Goal: Ask a question: Seek information or help from site administrators or community

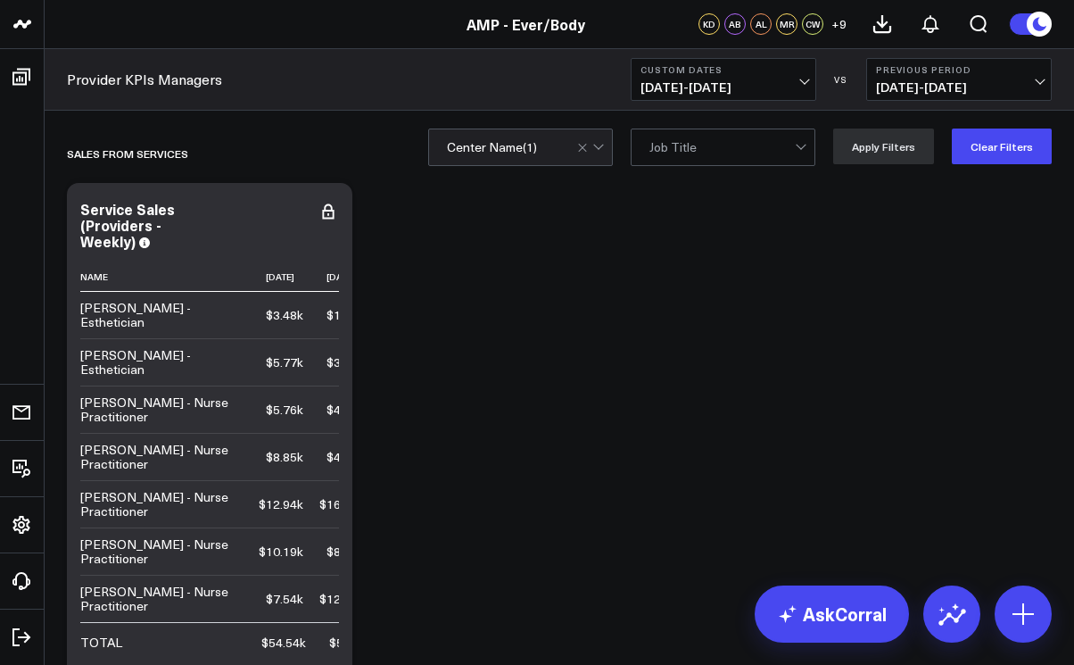
click at [608, 150] on div at bounding box center [592, 147] width 30 height 36
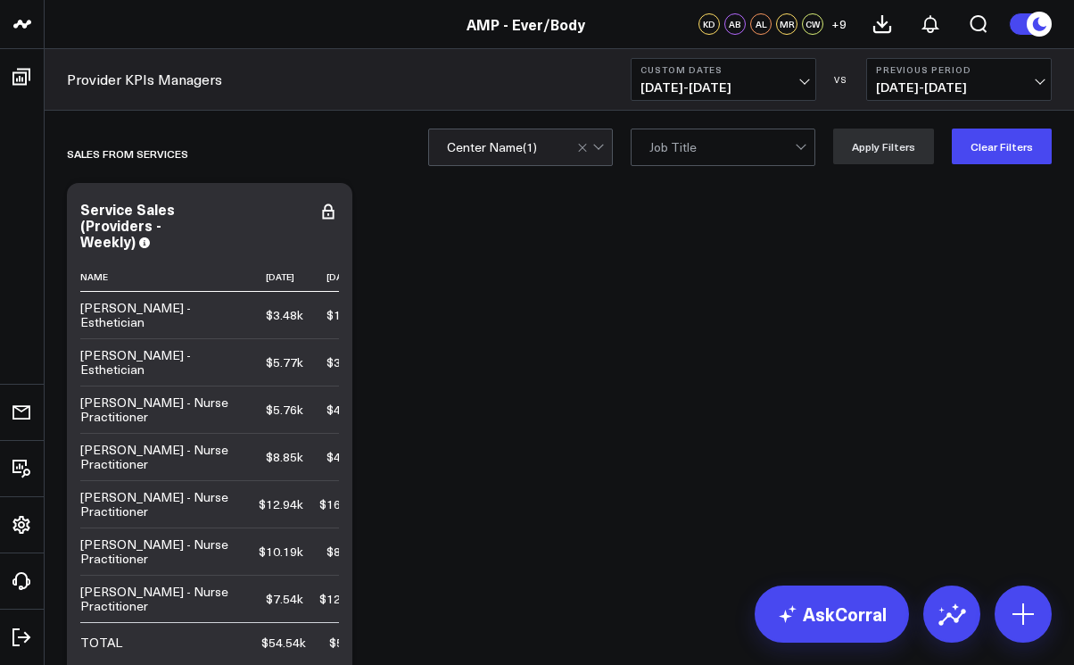
click at [806, 80] on span "[DATE] - [DATE]" at bounding box center [724, 87] width 166 height 14
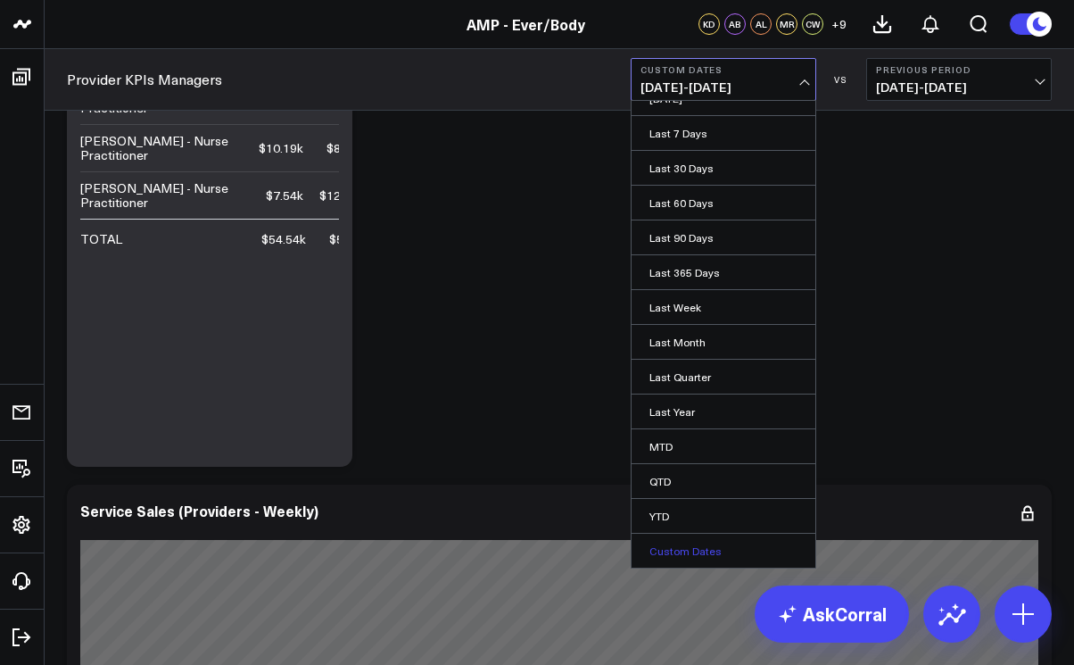
scroll to position [452, 0]
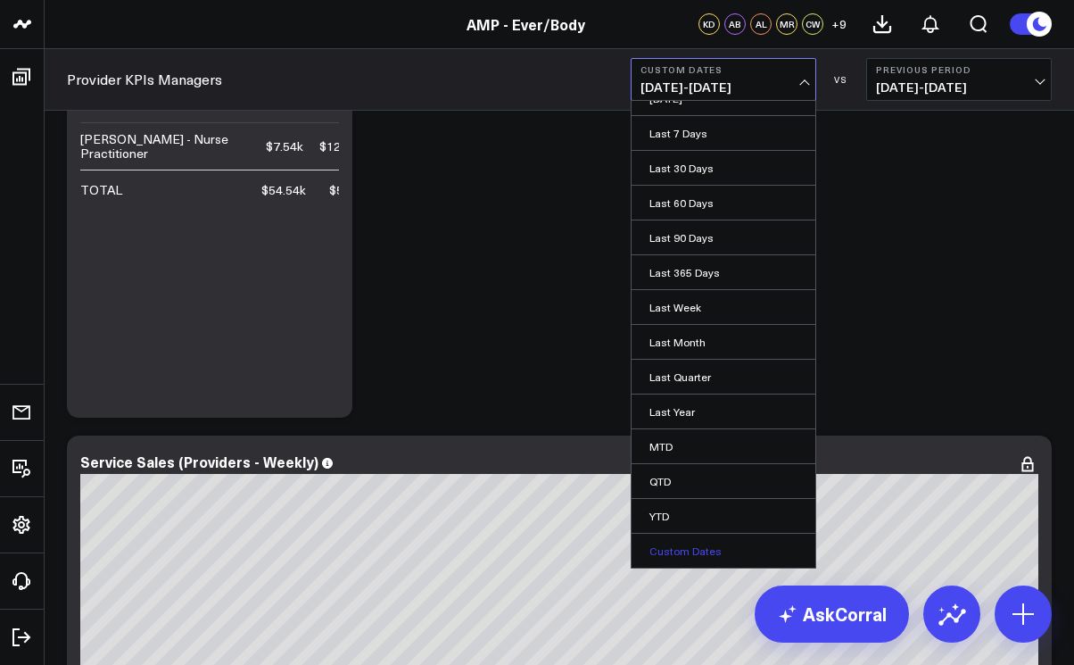
click at [691, 554] on link "Custom Dates" at bounding box center [724, 550] width 184 height 34
select select "8"
select select "2025"
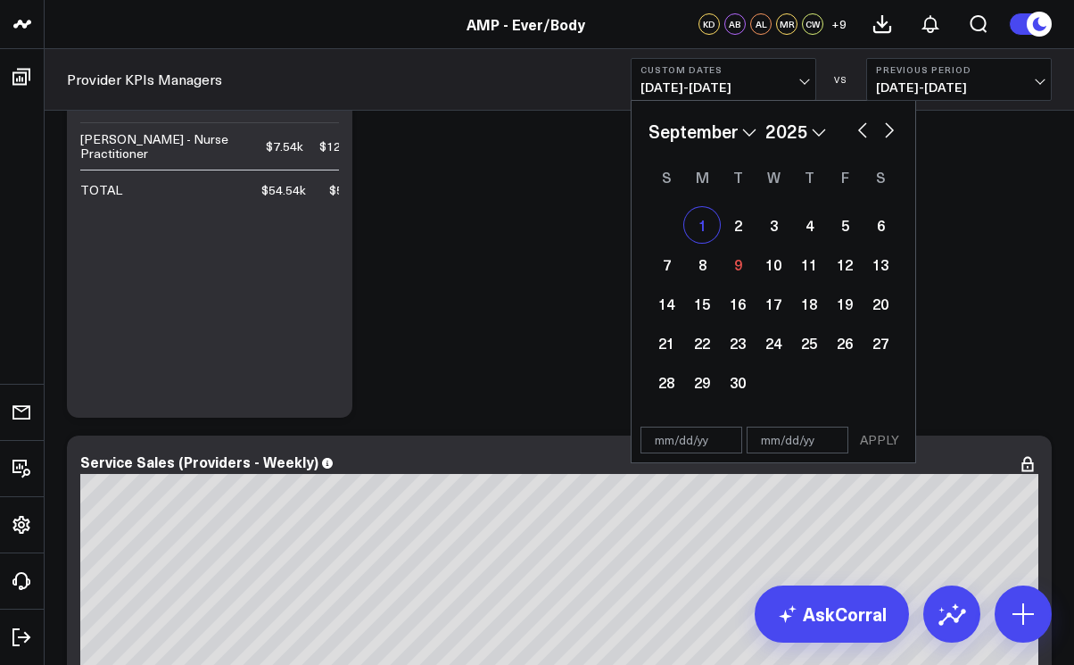
click at [704, 226] on div "1" at bounding box center [702, 225] width 36 height 36
type input "[DATE]"
select select "8"
select select "2025"
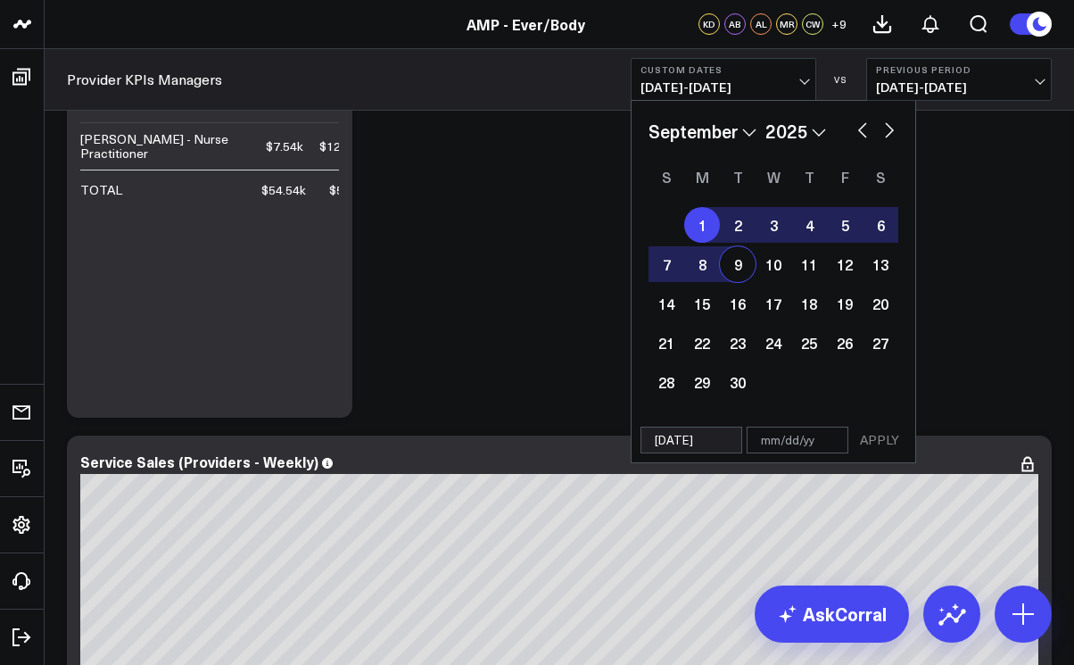
click at [744, 266] on div "9" at bounding box center [738, 264] width 36 height 36
type input "[DATE]"
select select "8"
select select "2025"
click at [882, 430] on button "APPLY" at bounding box center [880, 439] width 54 height 27
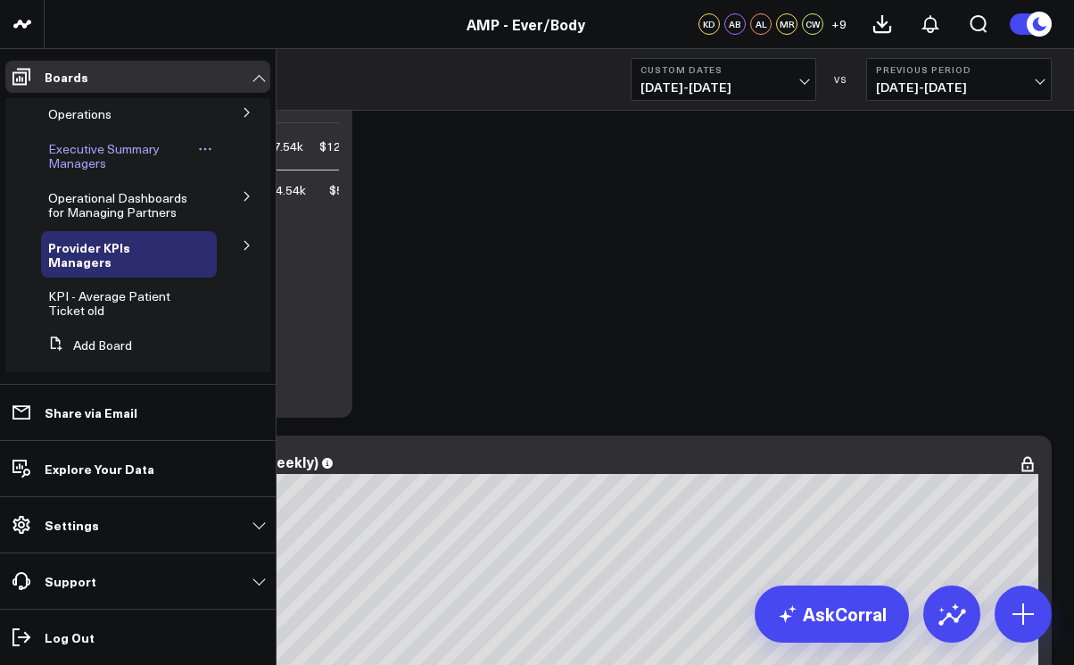
click at [87, 160] on span "Executive Summary Managers" at bounding box center [104, 155] width 112 height 31
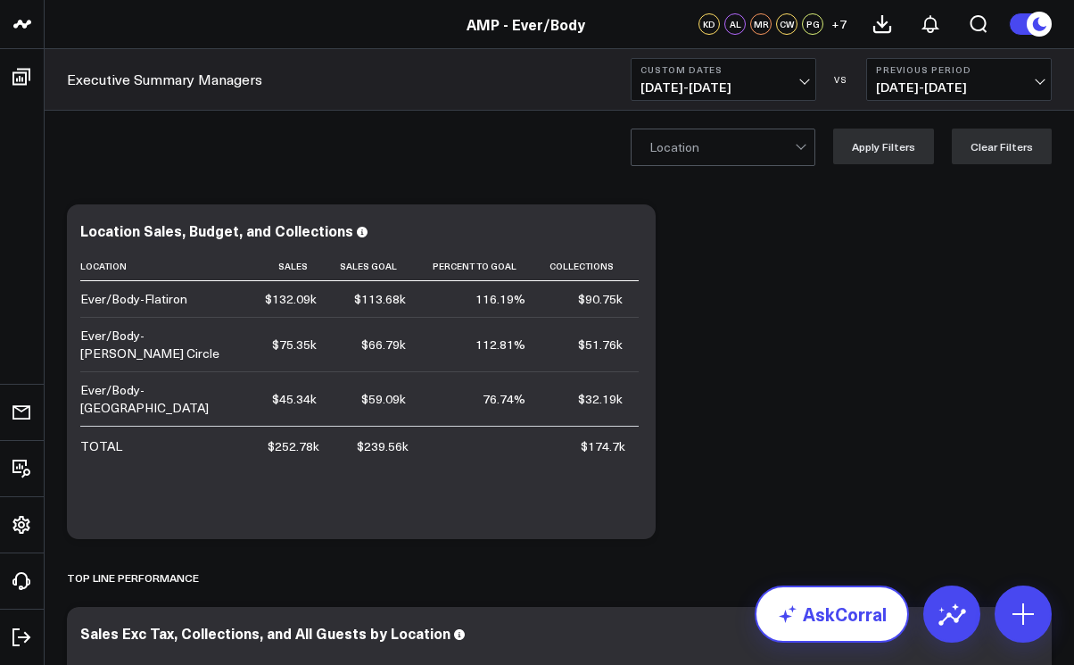
click at [811, 619] on link "AskCorral" at bounding box center [832, 613] width 154 height 57
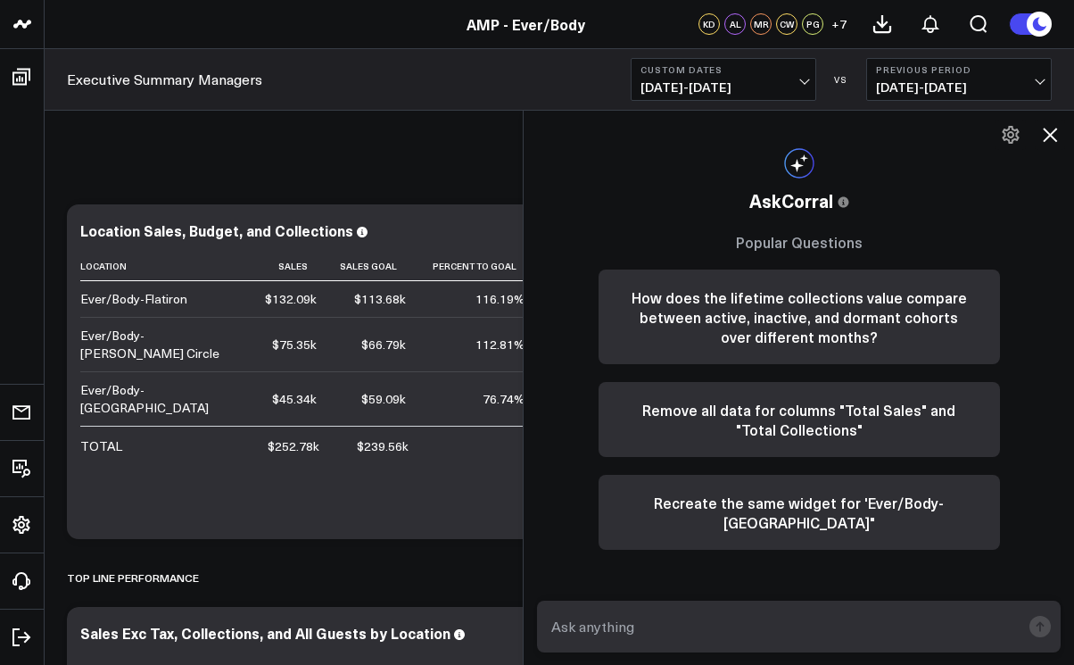
click at [726, 618] on textarea at bounding box center [784, 626] width 474 height 32
type textarea "retail sales for [PERSON_NAME] circle"
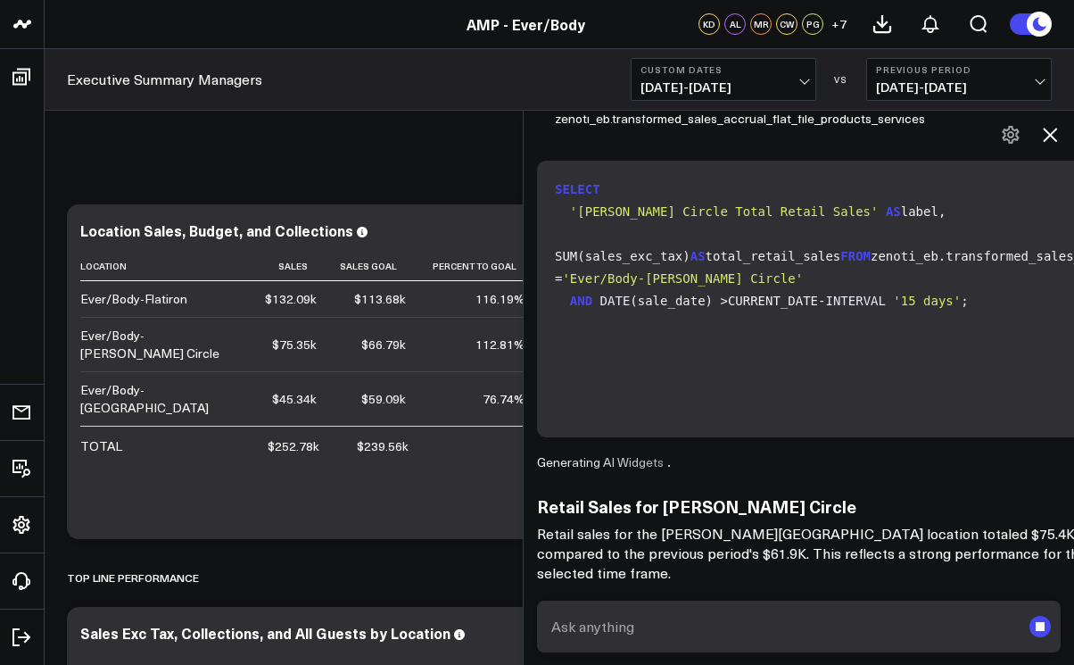
scroll to position [244, 0]
click at [711, 624] on textarea at bounding box center [784, 626] width 474 height 32
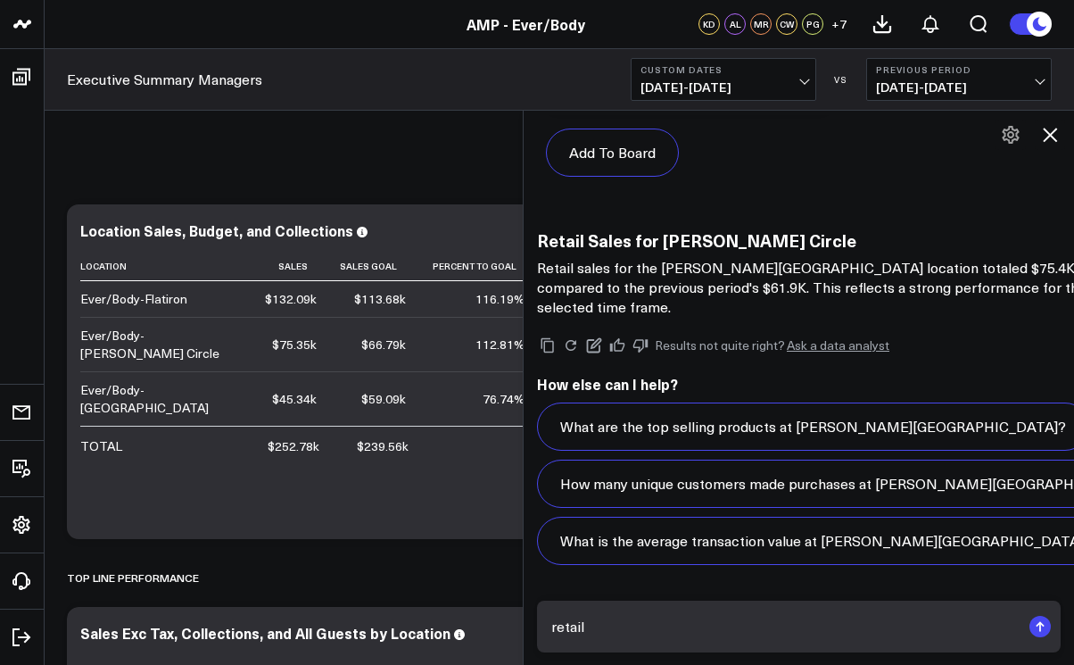
scroll to position [2240, 0]
type textarea "retail sales for september for [PERSON_NAME] circle"
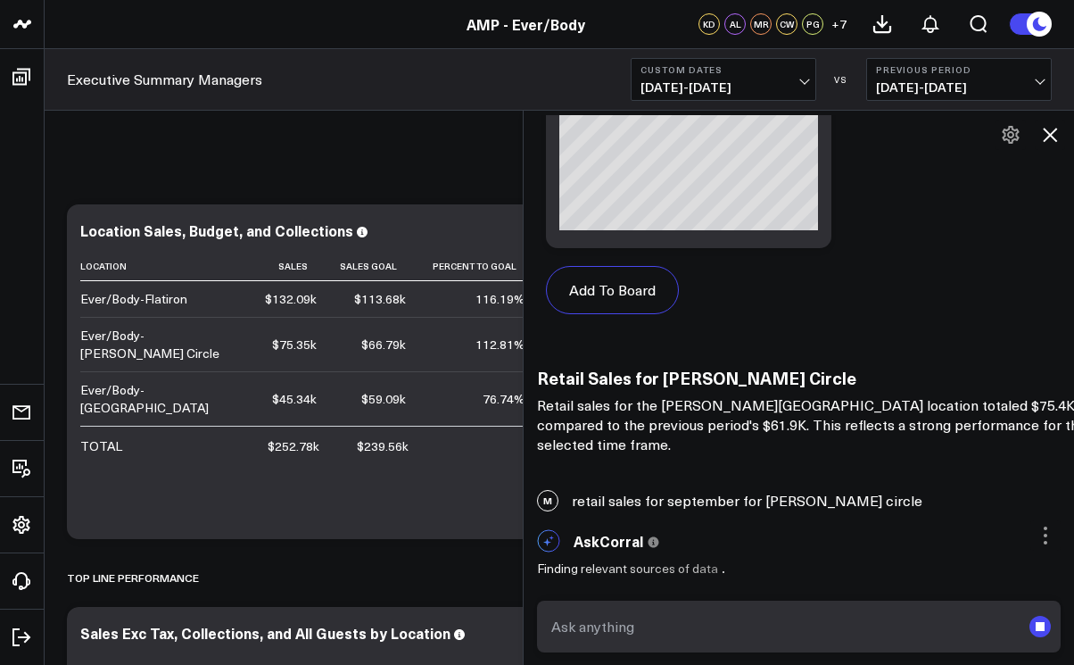
scroll to position [2103, 0]
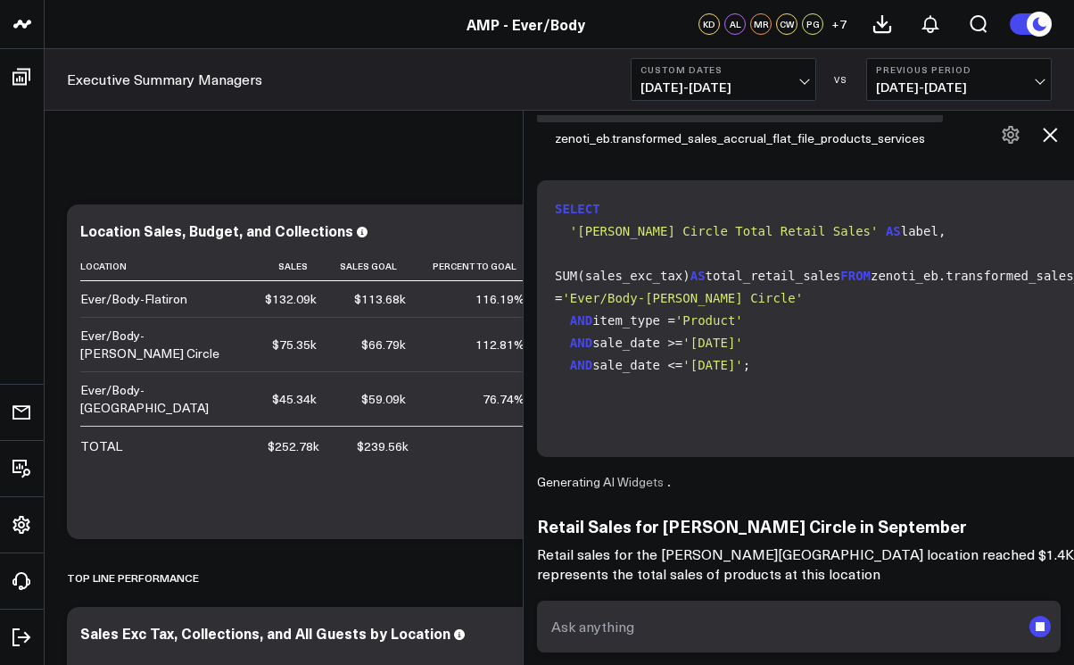
scroll to position [2712, 0]
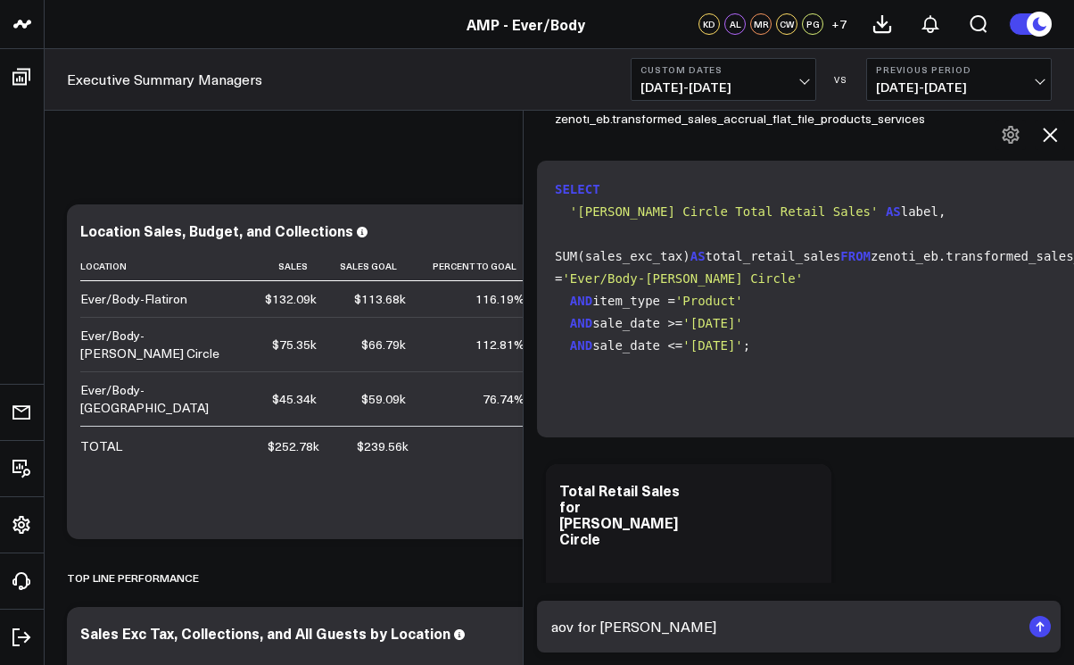
type textarea "aov for [PERSON_NAME] circle"
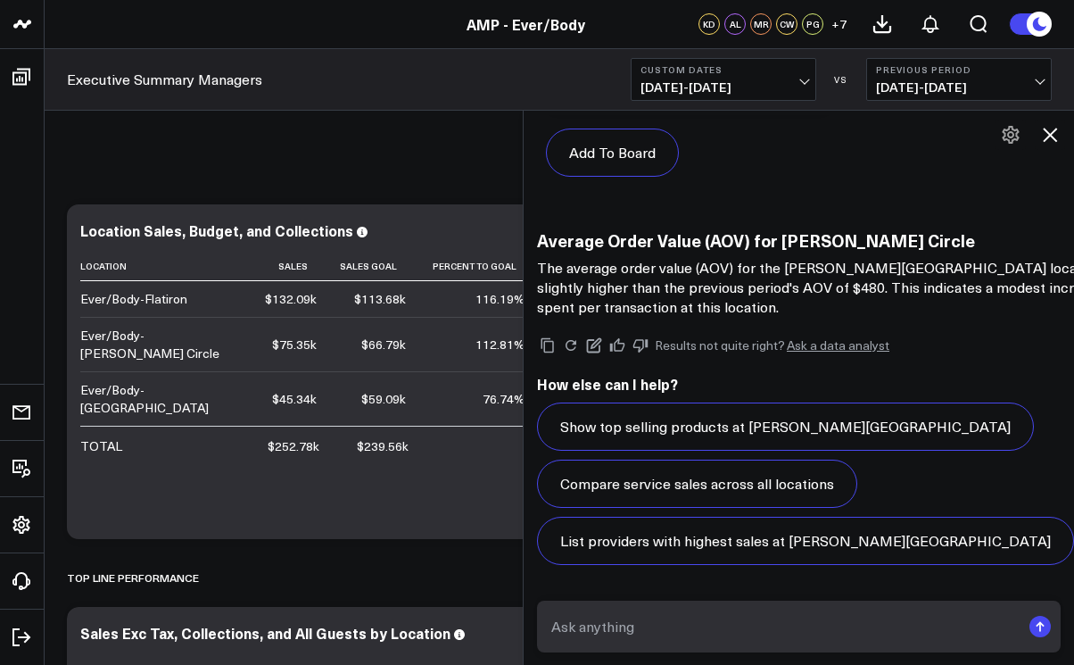
scroll to position [6773, 0]
